Goal: Book appointment/travel/reservation

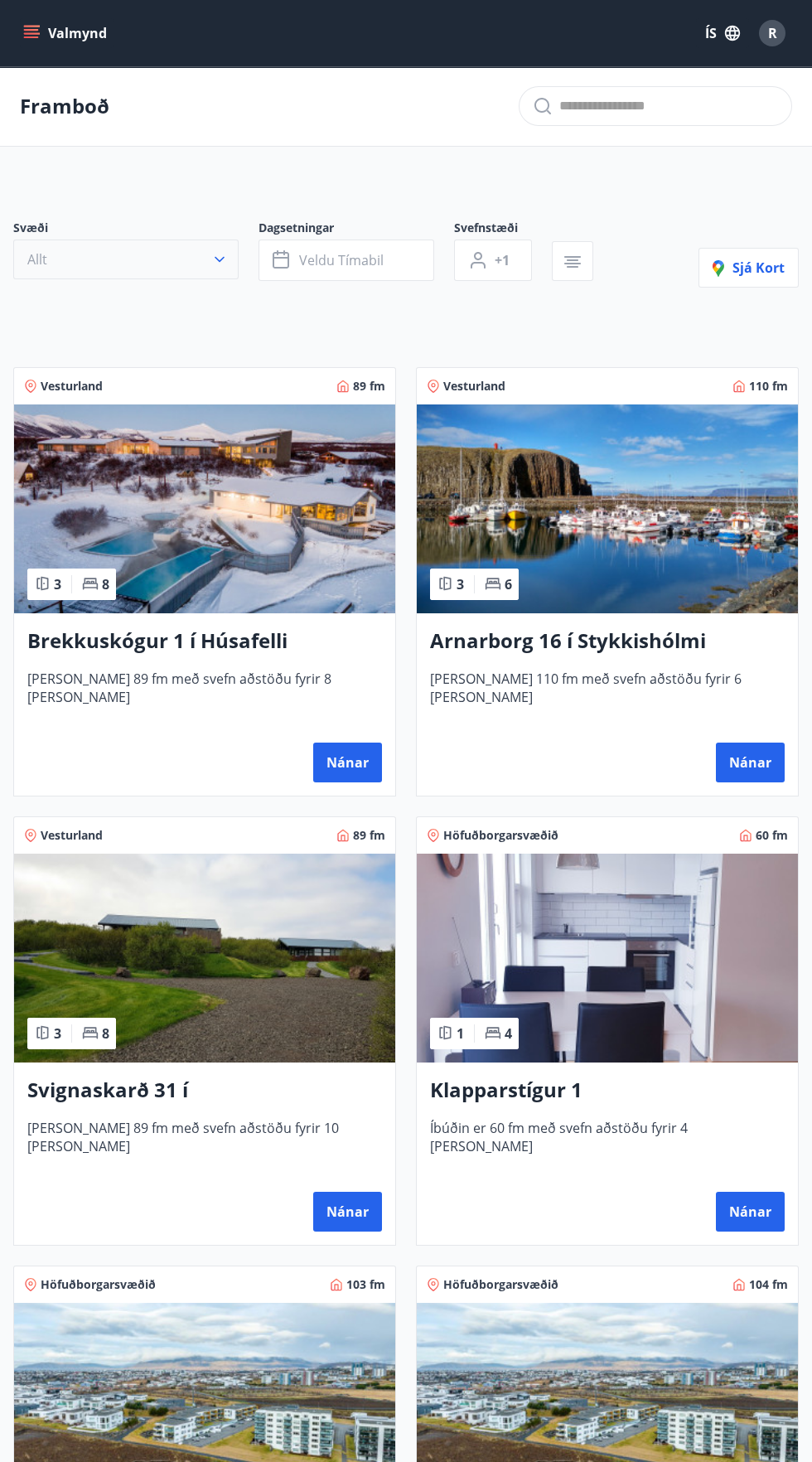
click at [160, 257] on button "Allt" at bounding box center [126, 259] width 225 height 40
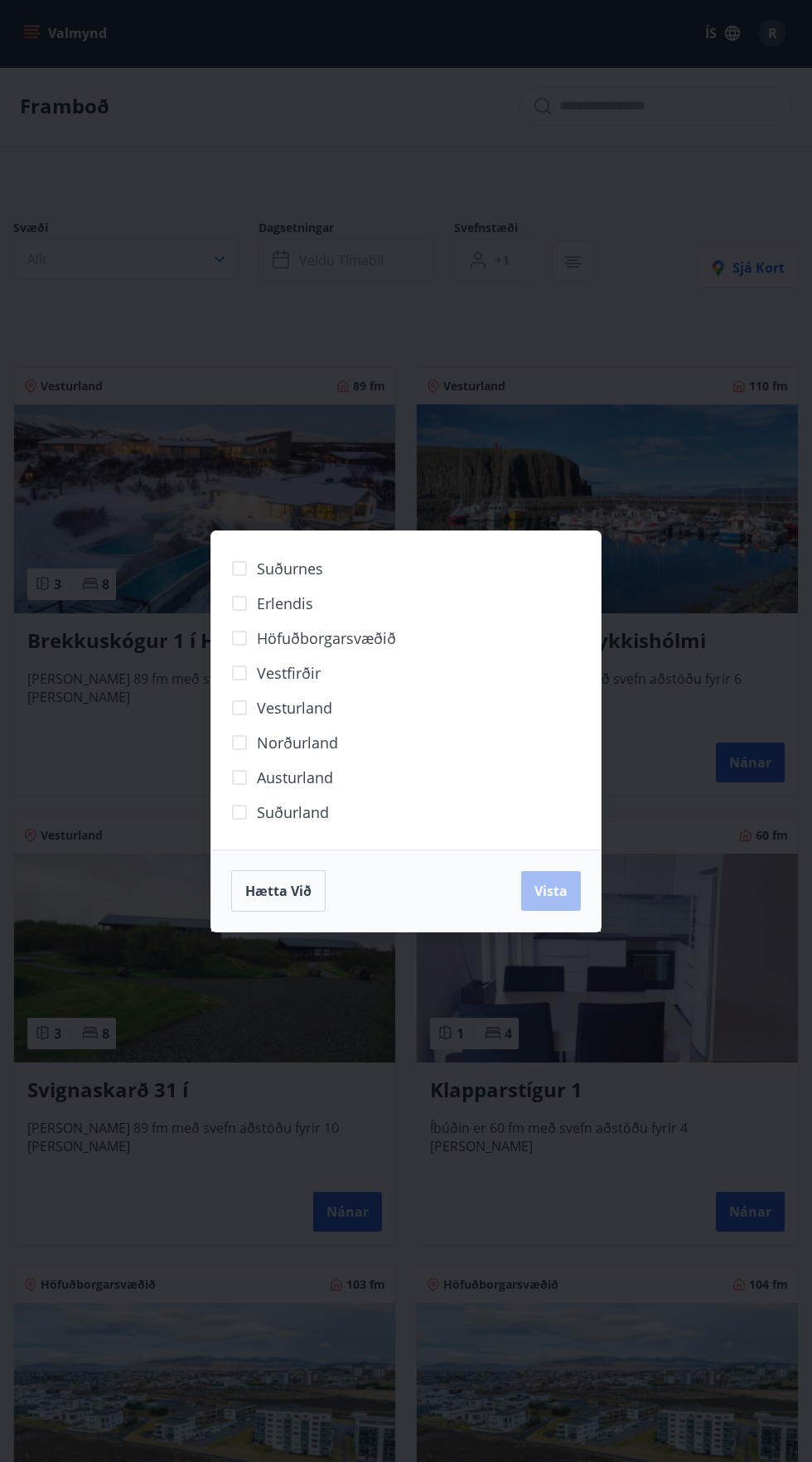
click at [328, 269] on div "Suðurnes Erlendis Höfuðborgarsvæðið [GEOGRAPHIC_DATA] [GEOGRAPHIC_DATA] [GEOGRA…" at bounding box center [406, 731] width 812 height 1462
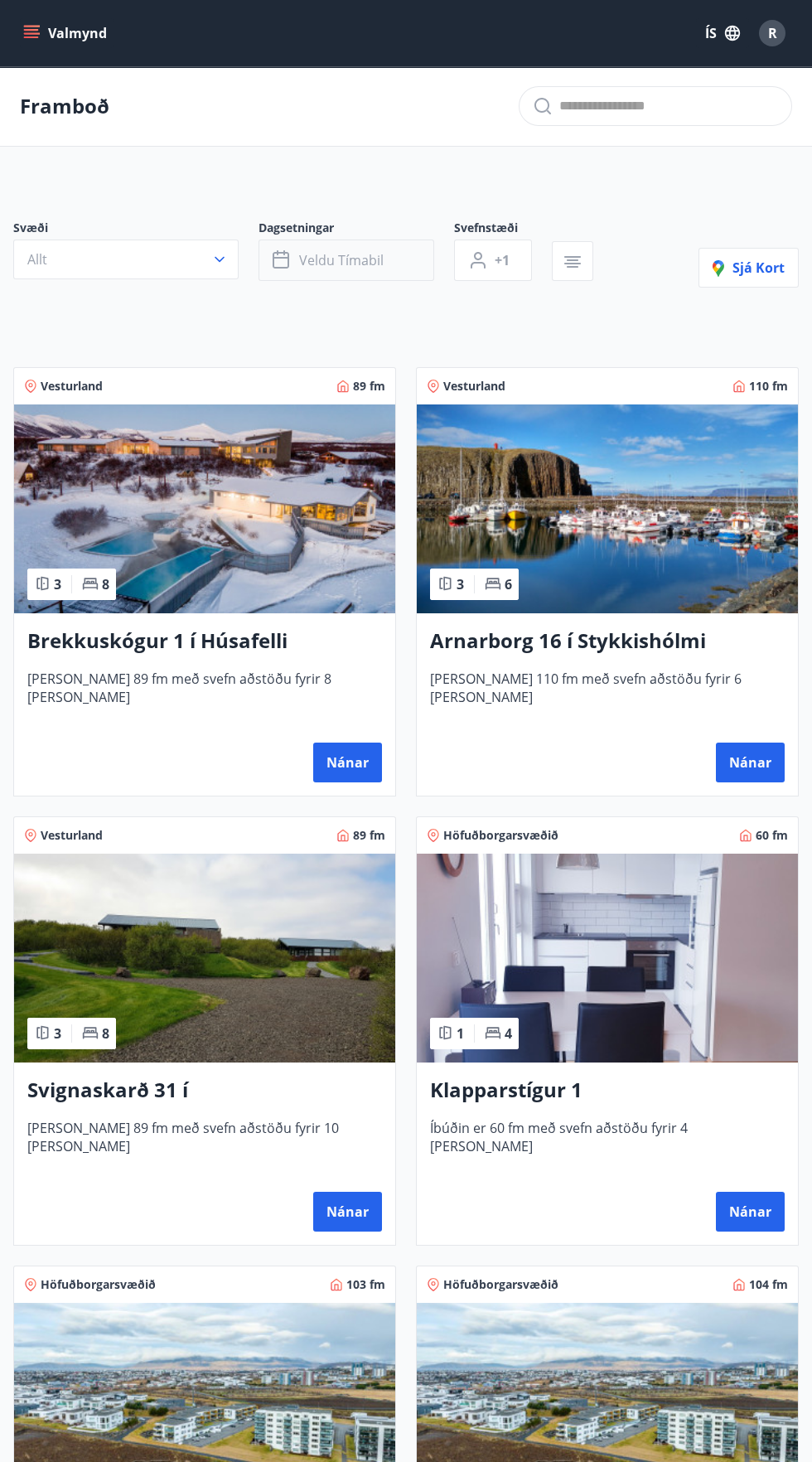
click at [340, 258] on span "Veldu tímabil" at bounding box center [341, 260] width 84 height 19
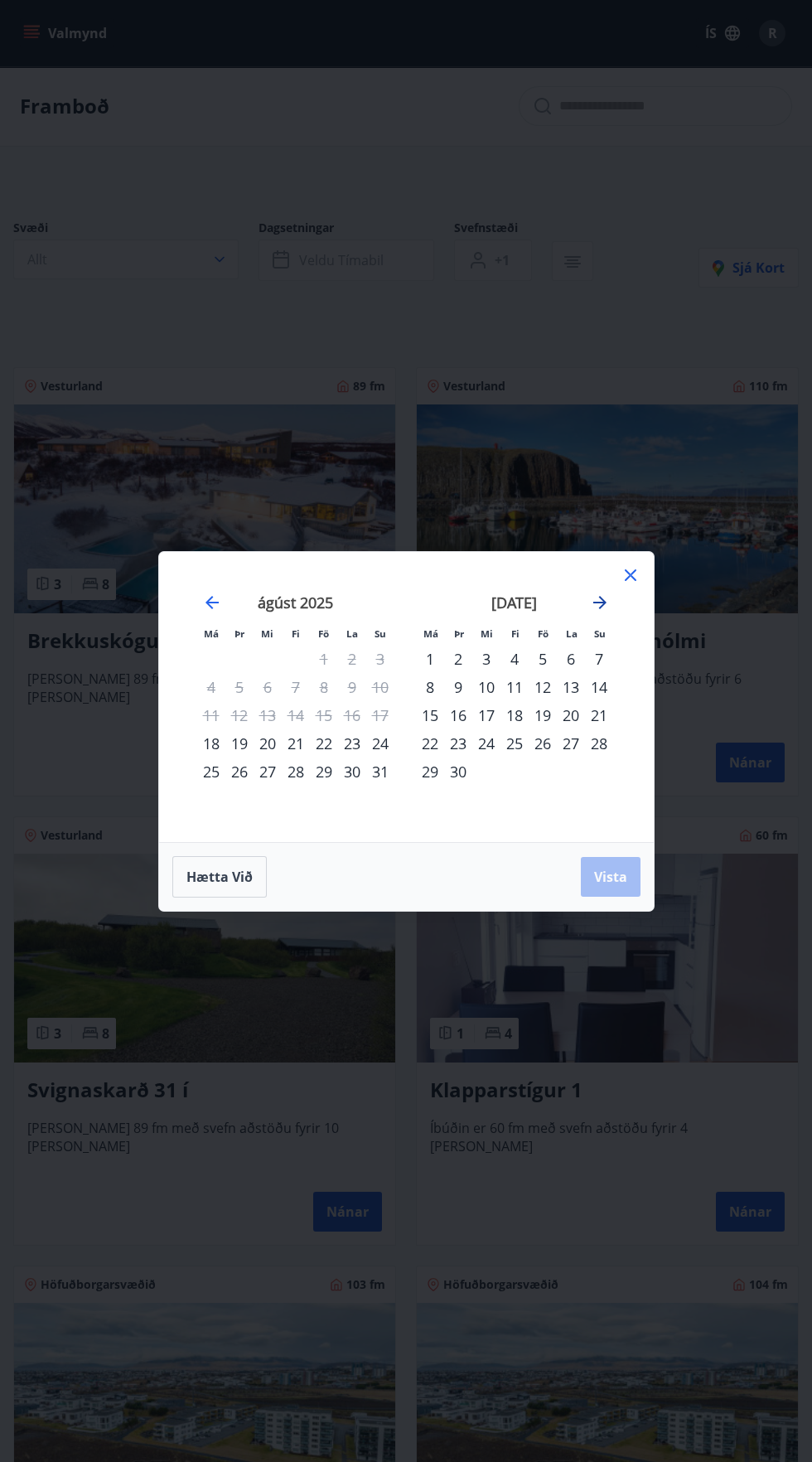
click at [603, 596] on icon "Move forward to switch to the next month." at bounding box center [600, 603] width 20 height 20
click at [599, 603] on icon "Move forward to switch to the next month." at bounding box center [600, 603] width 14 height 14
click at [599, 606] on icon "Move forward to switch to the next month." at bounding box center [600, 603] width 20 height 20
click at [595, 611] on icon "Move forward to switch to the next month." at bounding box center [600, 603] width 20 height 20
click at [542, 658] on div "2" at bounding box center [542, 658] width 28 height 28
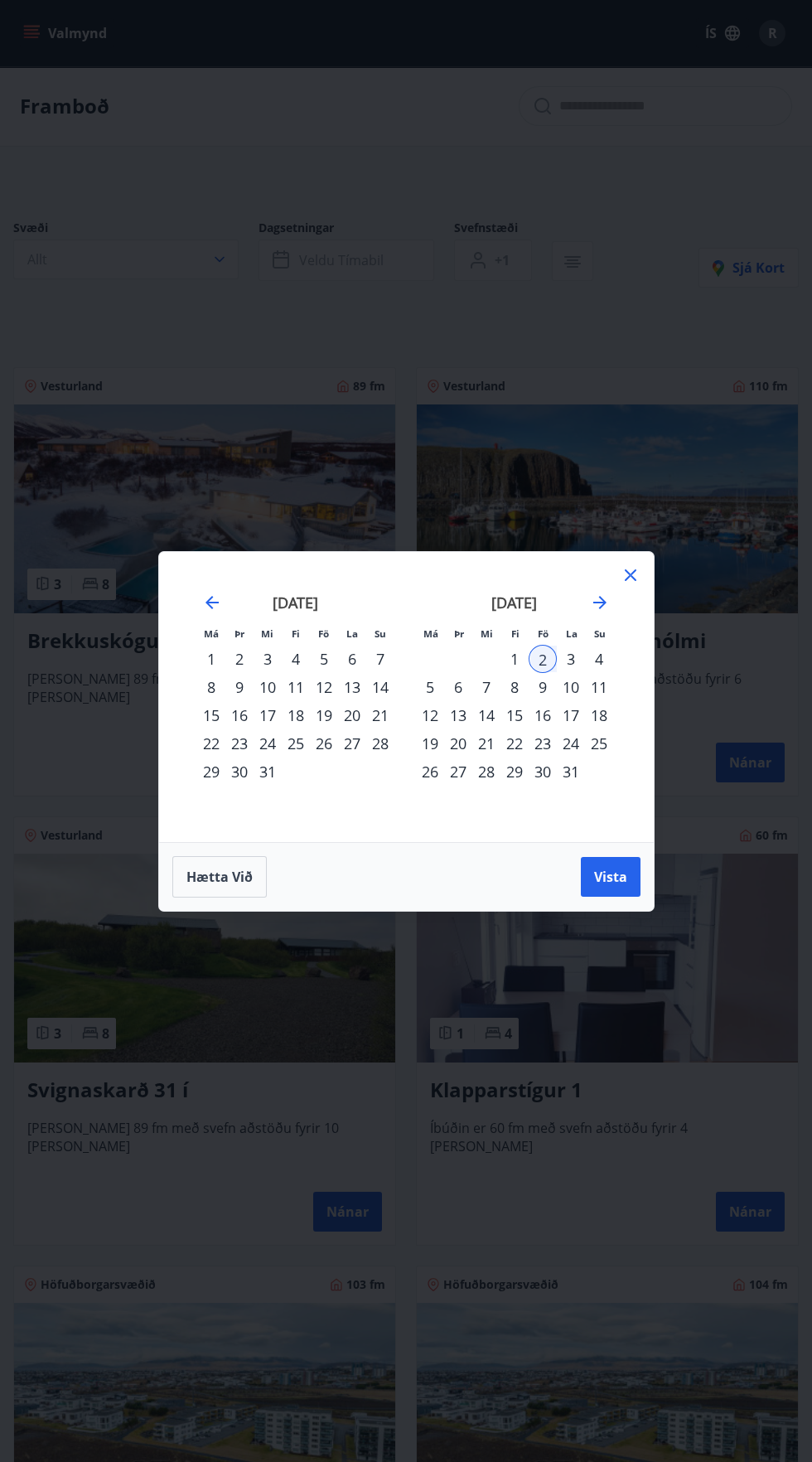
click at [598, 686] on div "11" at bounding box center [598, 686] width 28 height 28
click at [570, 686] on div "10" at bounding box center [571, 686] width 28 height 28
click at [542, 658] on div "2" at bounding box center [542, 658] width 28 height 28
click at [570, 686] on div "10" at bounding box center [571, 686] width 28 height 28
click at [570, 658] on div "3" at bounding box center [571, 658] width 28 height 28
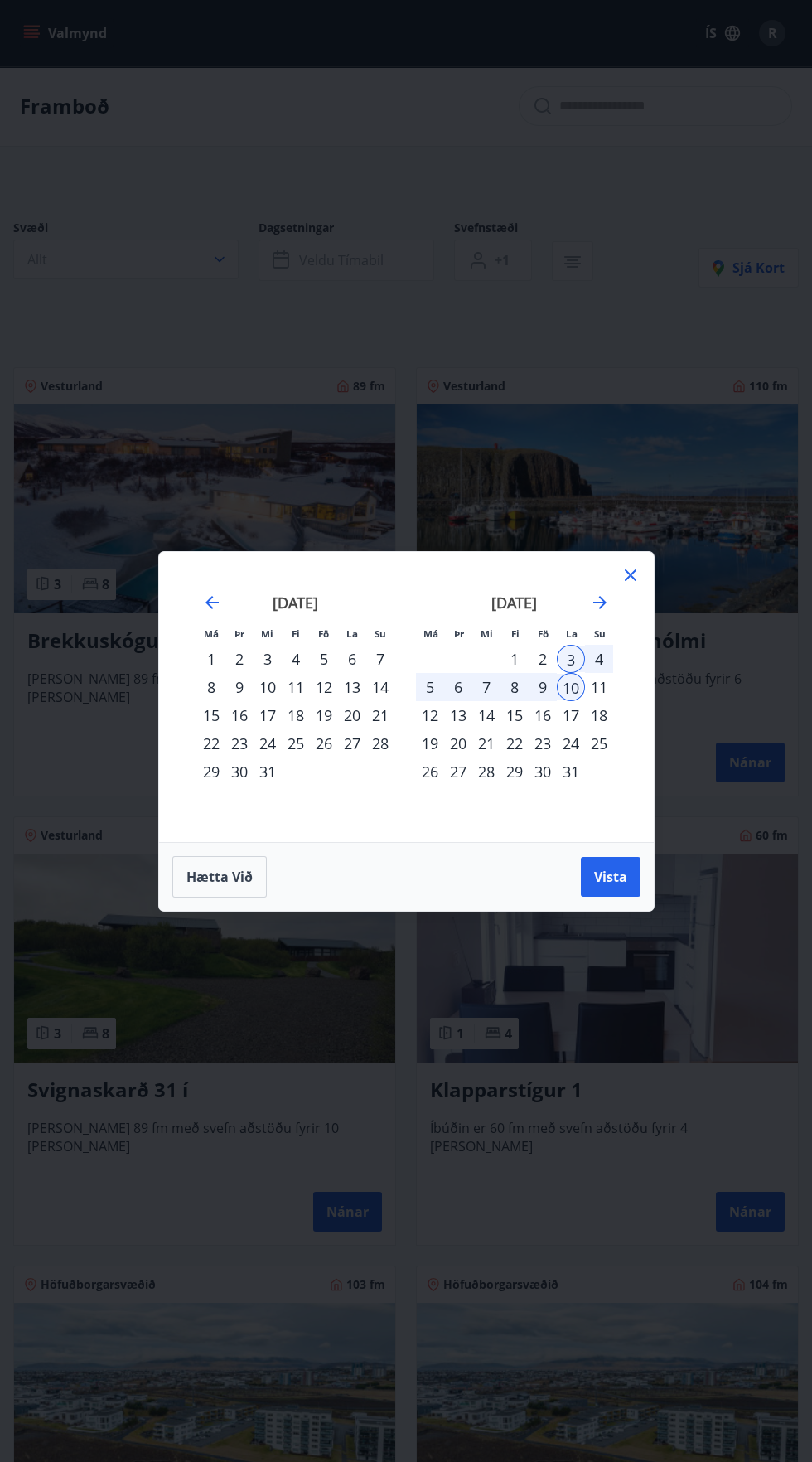
click at [598, 658] on div "4" at bounding box center [598, 658] width 28 height 28
click at [598, 878] on span "Vista" at bounding box center [610, 877] width 33 height 19
